Goal: Register for event/course

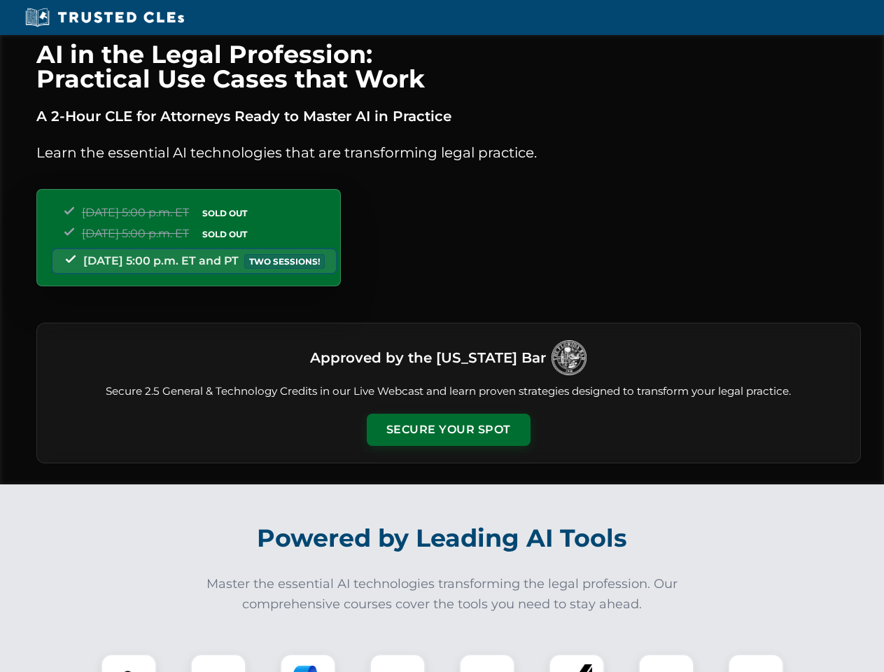
click at [448, 430] on button "Secure Your Spot" at bounding box center [449, 430] width 164 height 32
click at [129, 663] on img at bounding box center [128, 681] width 41 height 41
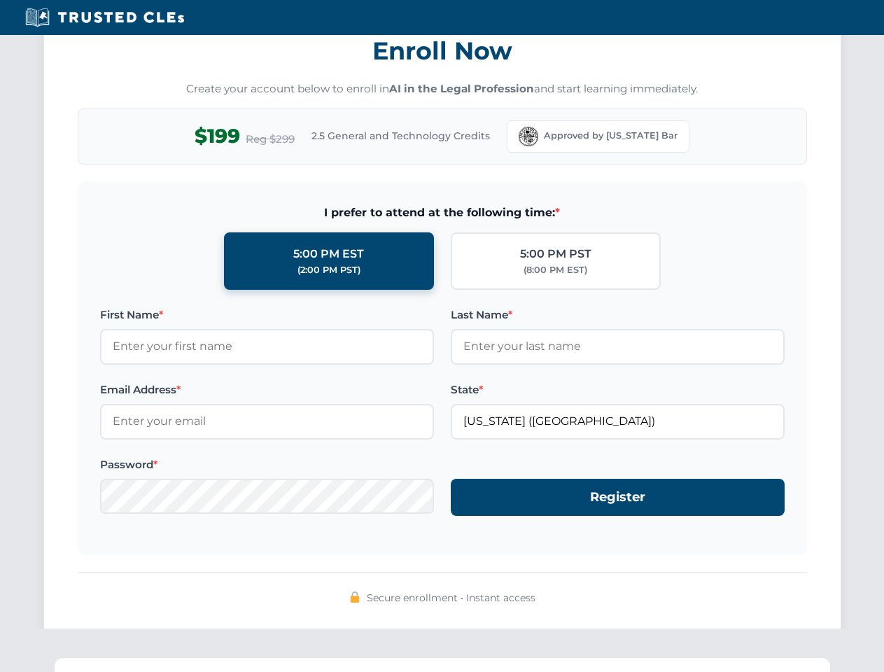
scroll to position [1374, 0]
